Goal: Information Seeking & Learning: Learn about a topic

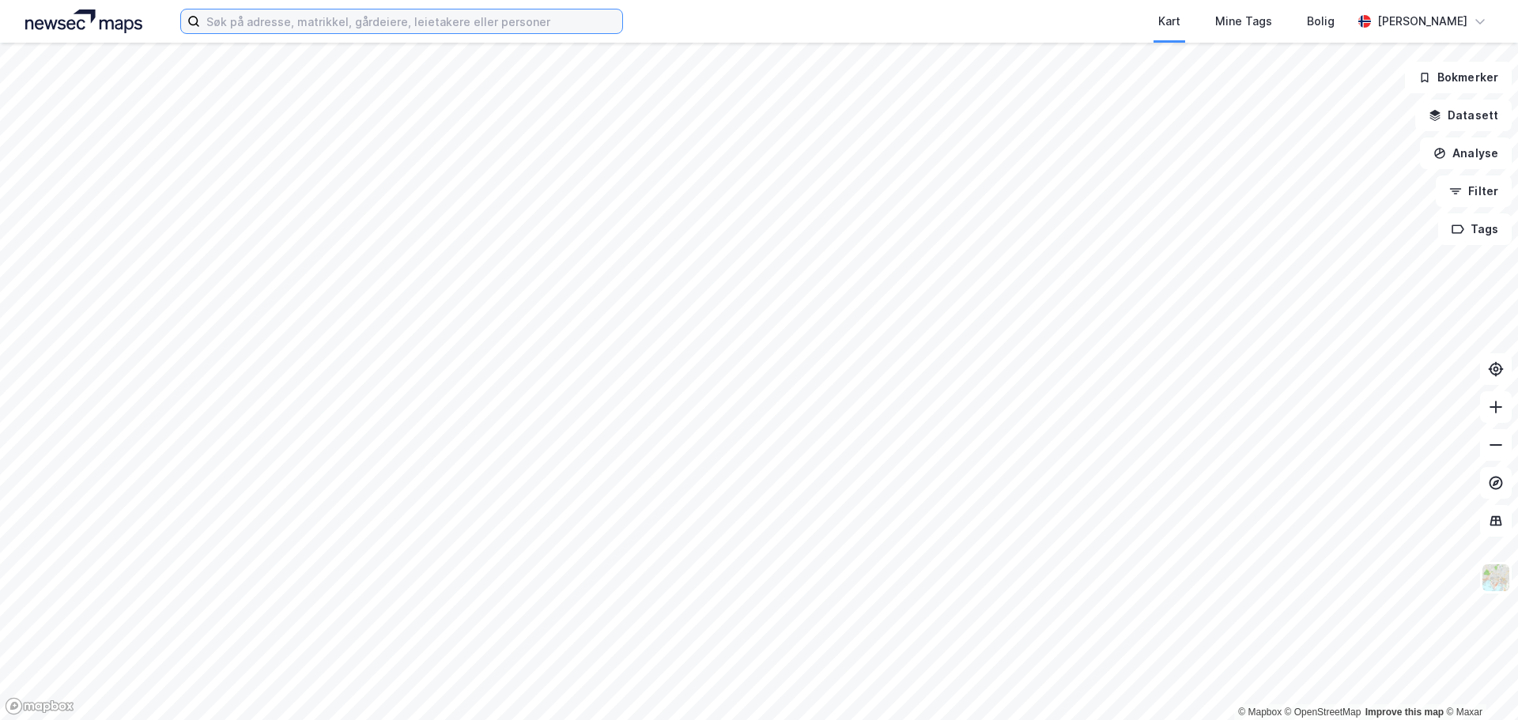
click at [447, 24] on input at bounding box center [411, 21] width 422 height 24
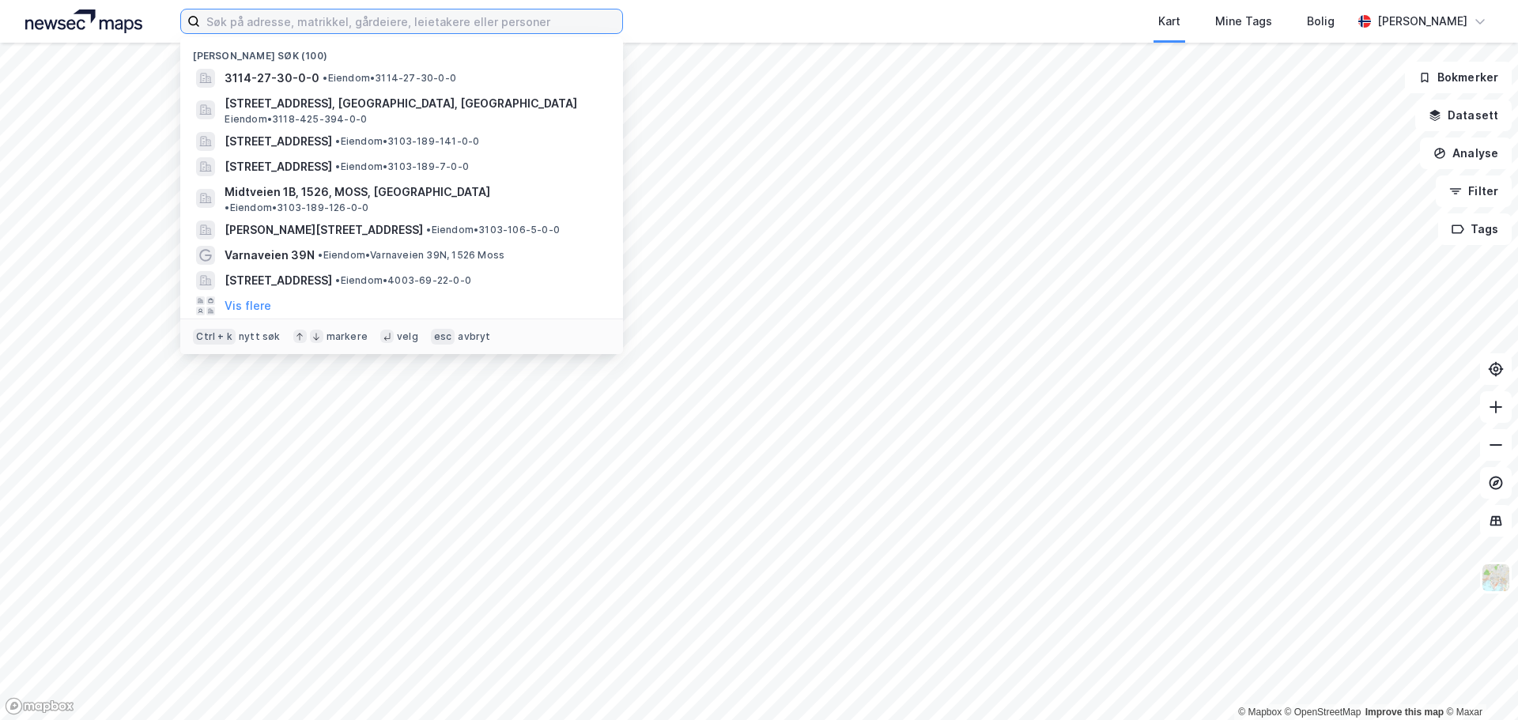
click at [364, 17] on input at bounding box center [411, 21] width 422 height 24
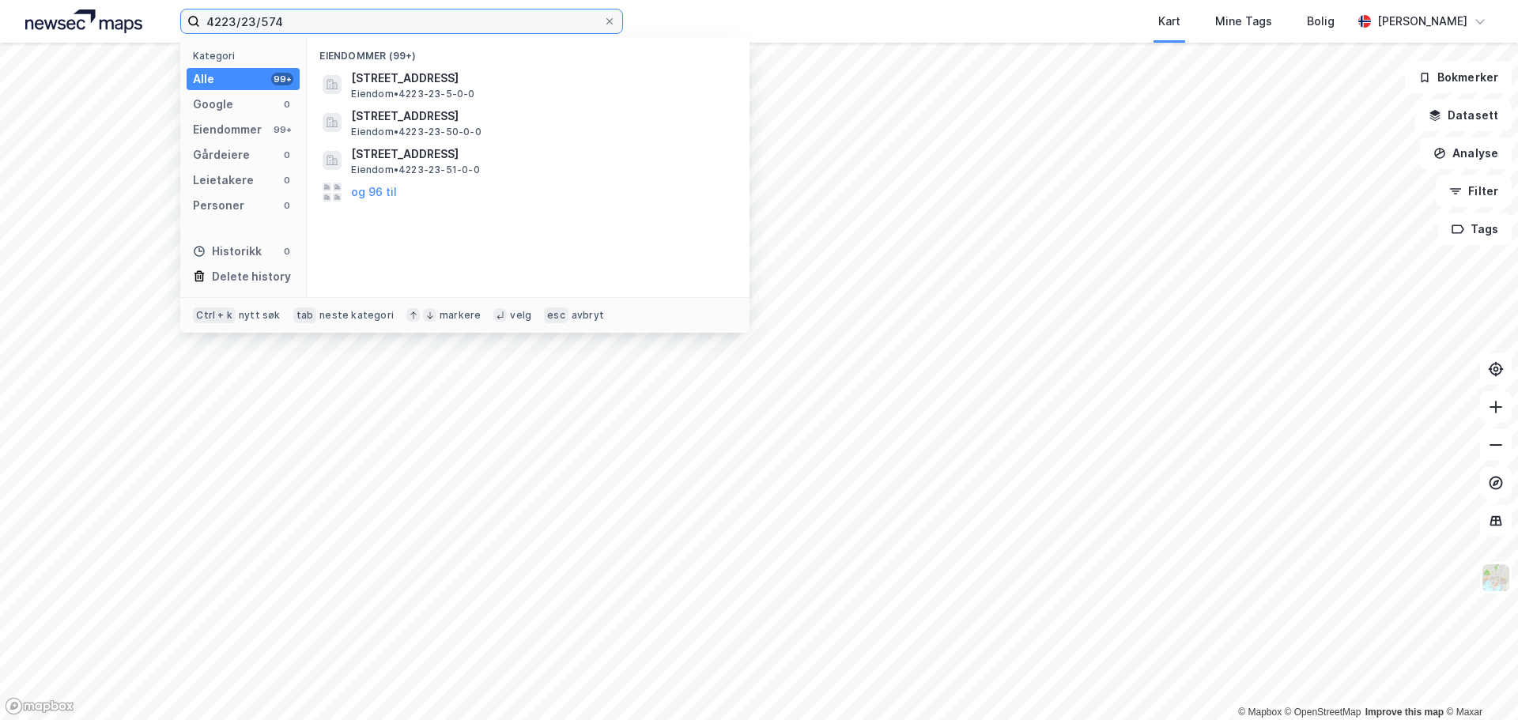
type input "4223/23/574"
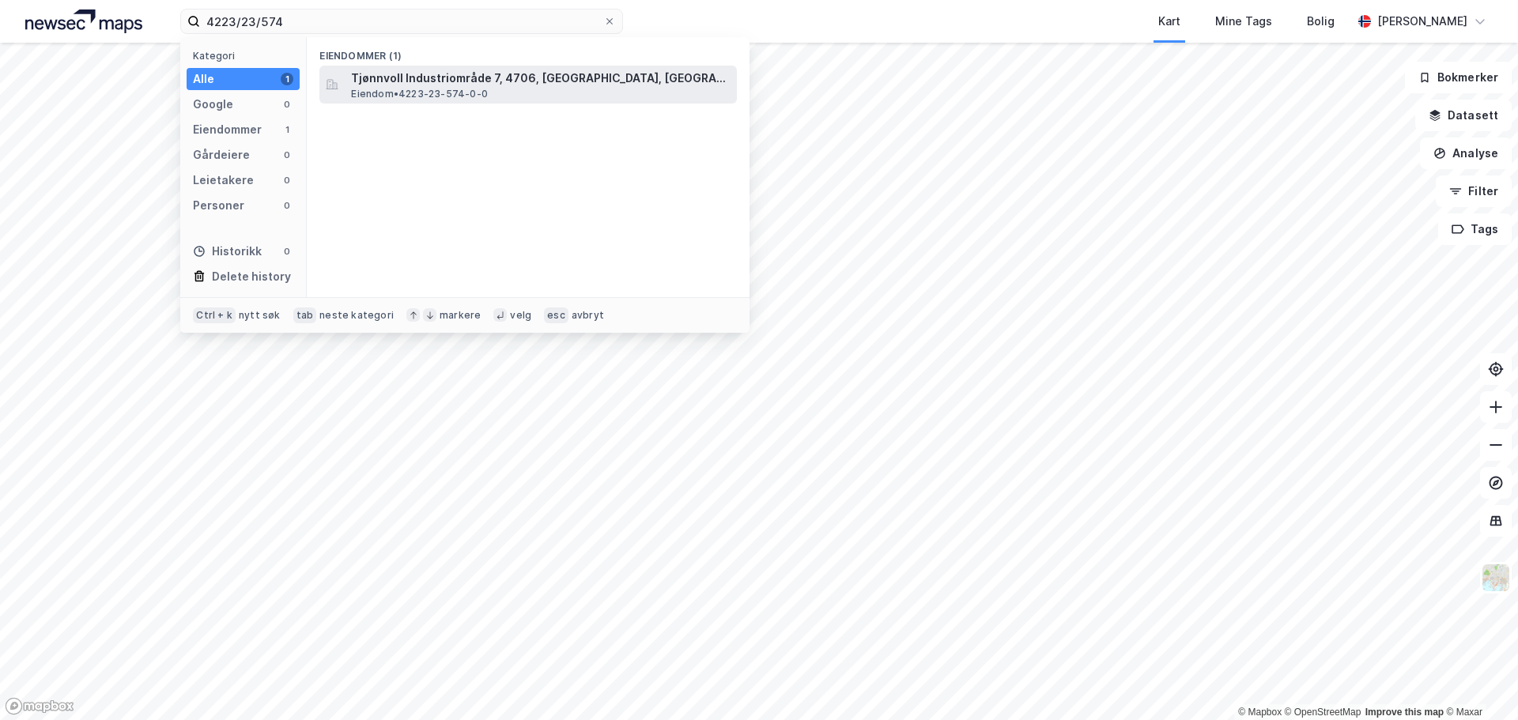
click at [416, 78] on span "Tjønnvoll Industriområde 7, 4706, [GEOGRAPHIC_DATA], [GEOGRAPHIC_DATA]" at bounding box center [541, 78] width 380 height 19
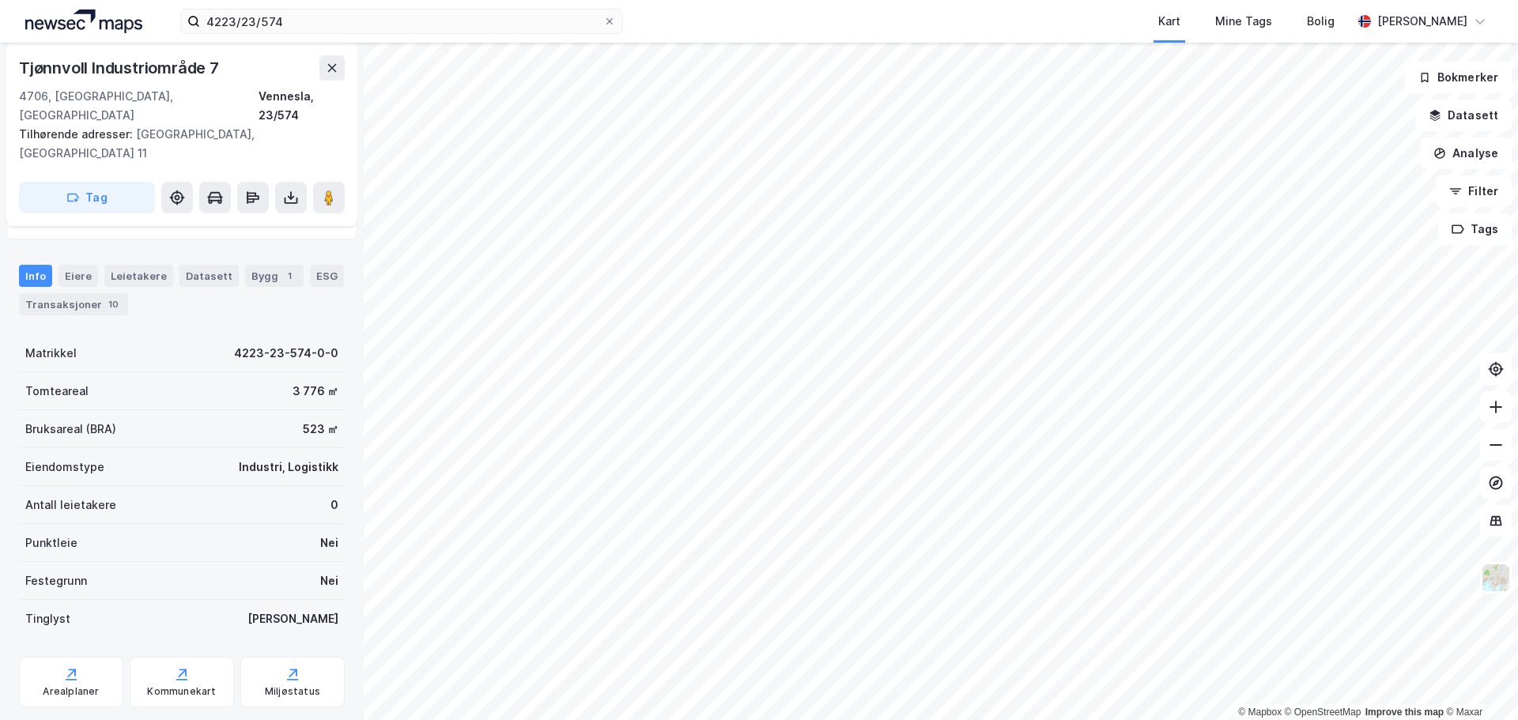
scroll to position [178, 0]
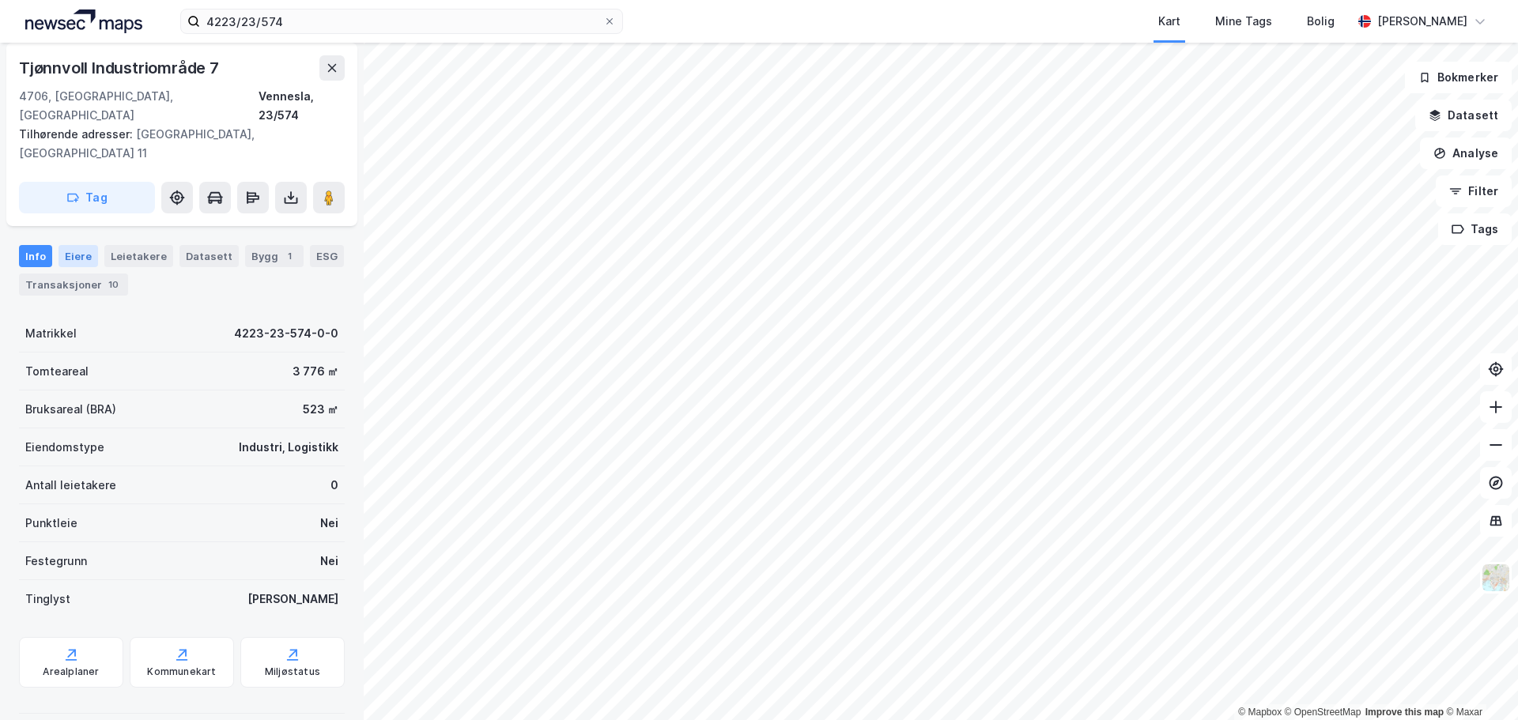
click at [71, 245] on div "Eiere" at bounding box center [79, 256] width 40 height 22
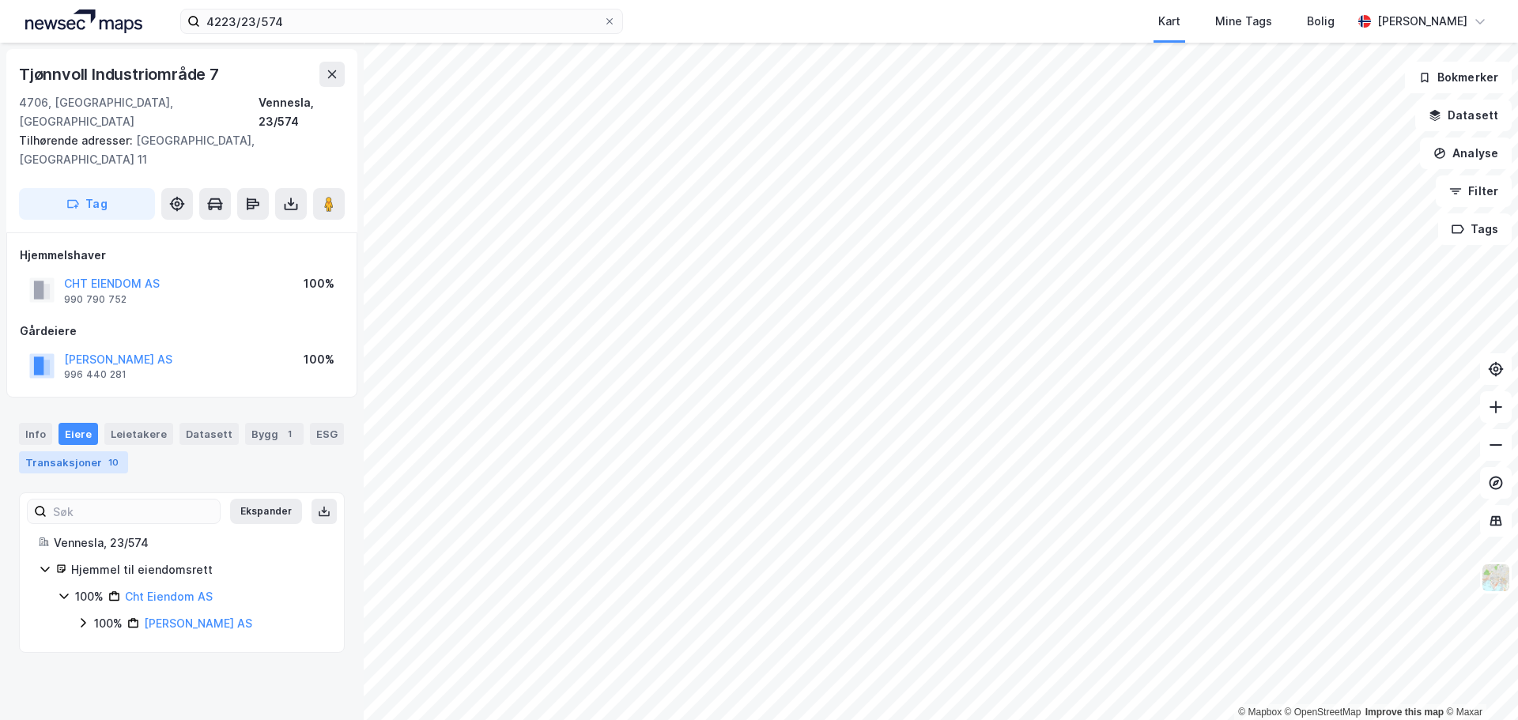
click at [81, 452] on div "Transaksjoner 10" at bounding box center [73, 463] width 109 height 22
